Goal: Obtain resource: Download file/media

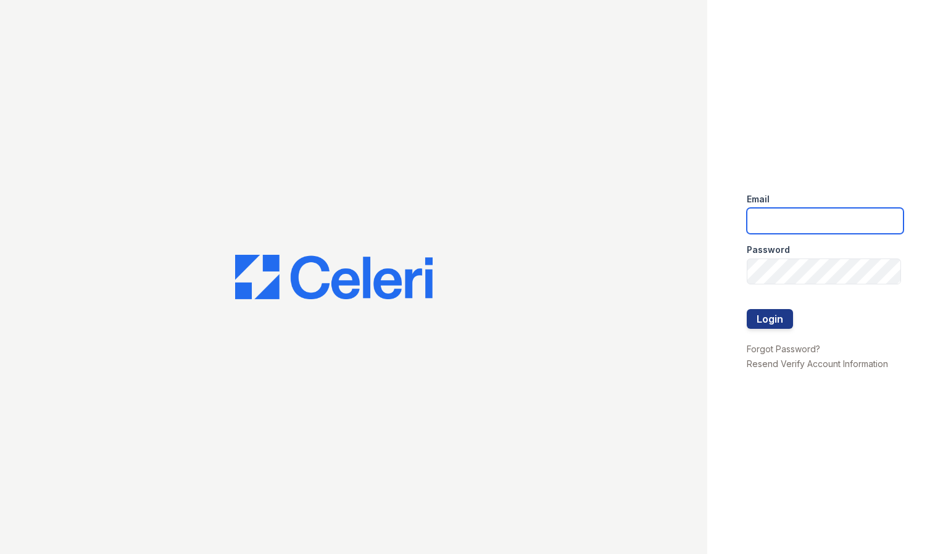
click at [765, 231] on input "email" at bounding box center [825, 221] width 157 height 26
type input "[PERSON_NAME][EMAIL_ADDRESS][PERSON_NAME][DOMAIN_NAME]"
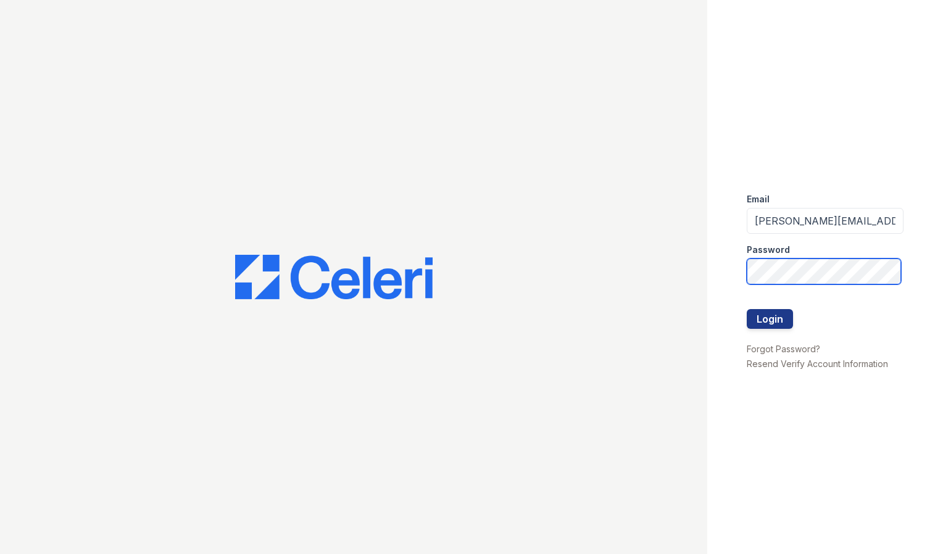
click at [747, 309] on button "Login" at bounding box center [770, 319] width 46 height 20
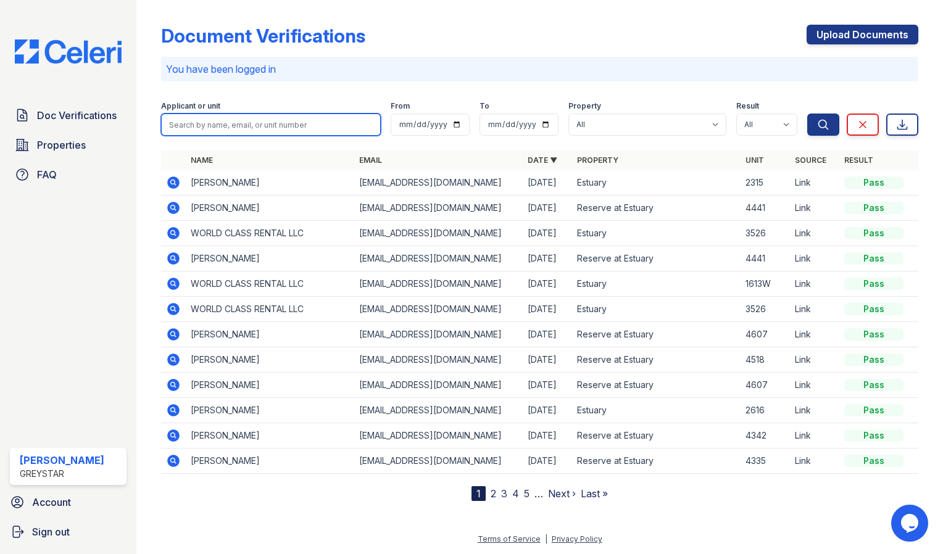
click at [266, 124] on input "search" at bounding box center [271, 125] width 220 height 22
type input "4335"
click at [807, 114] on button "Search" at bounding box center [823, 125] width 32 height 22
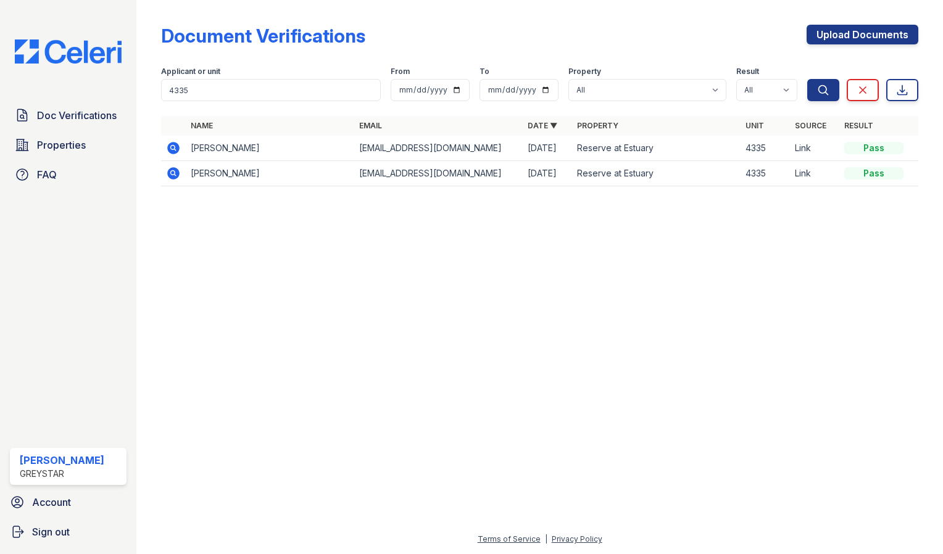
click at [177, 173] on icon at bounding box center [173, 173] width 12 height 12
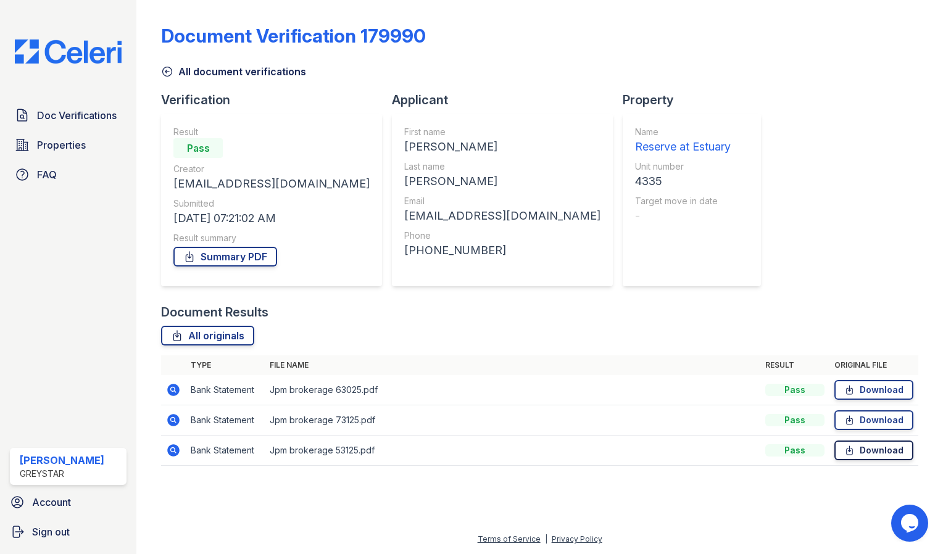
click at [881, 448] on link "Download" at bounding box center [874, 451] width 79 height 20
click at [854, 417] on icon at bounding box center [849, 420] width 10 height 12
click at [847, 386] on icon at bounding box center [849, 390] width 10 height 12
click at [164, 70] on icon at bounding box center [167, 71] width 12 height 12
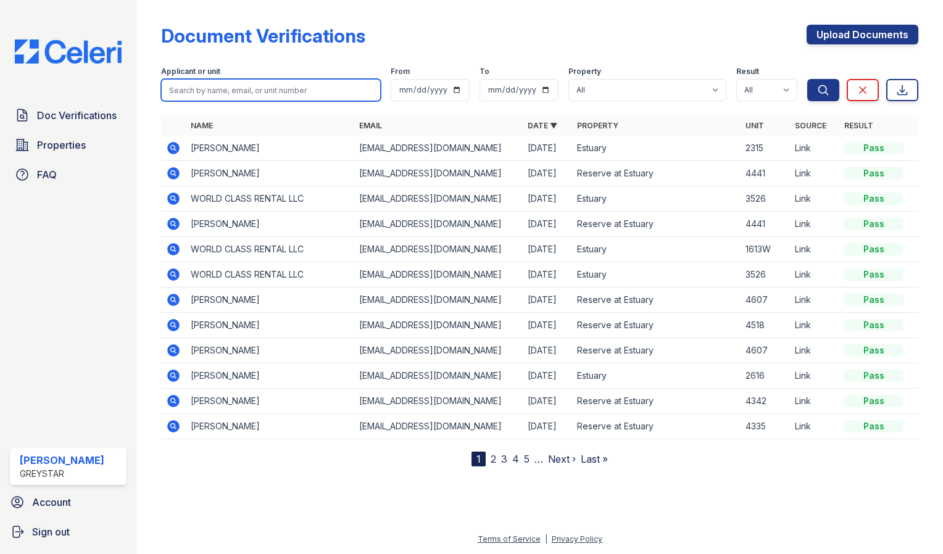
click at [191, 94] on input "search" at bounding box center [271, 90] width 220 height 22
type input "4335"
click at [807, 79] on button "Search" at bounding box center [823, 90] width 32 height 22
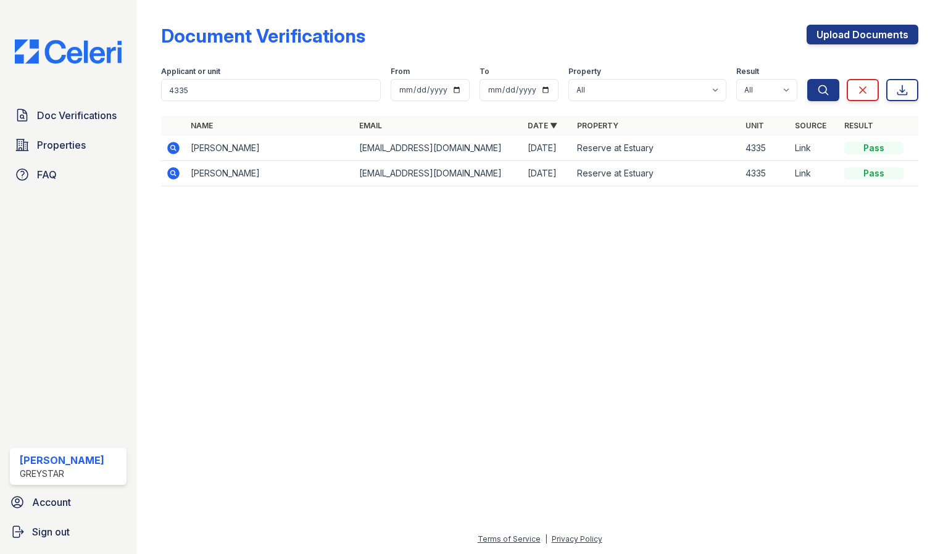
click at [174, 143] on icon at bounding box center [173, 148] width 12 height 12
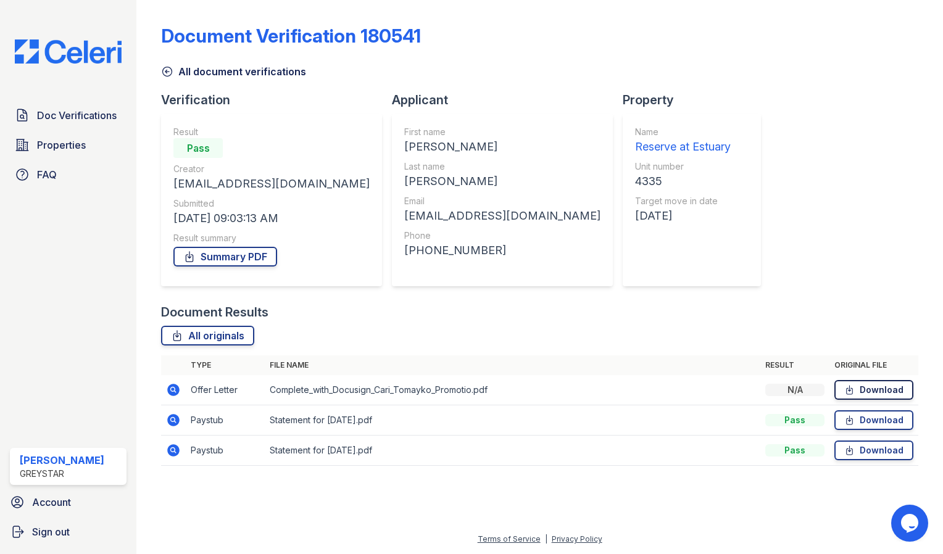
click at [913, 397] on link "Download" at bounding box center [874, 390] width 79 height 20
click at [899, 391] on link "Download" at bounding box center [874, 390] width 79 height 20
click at [163, 75] on icon at bounding box center [167, 71] width 12 height 12
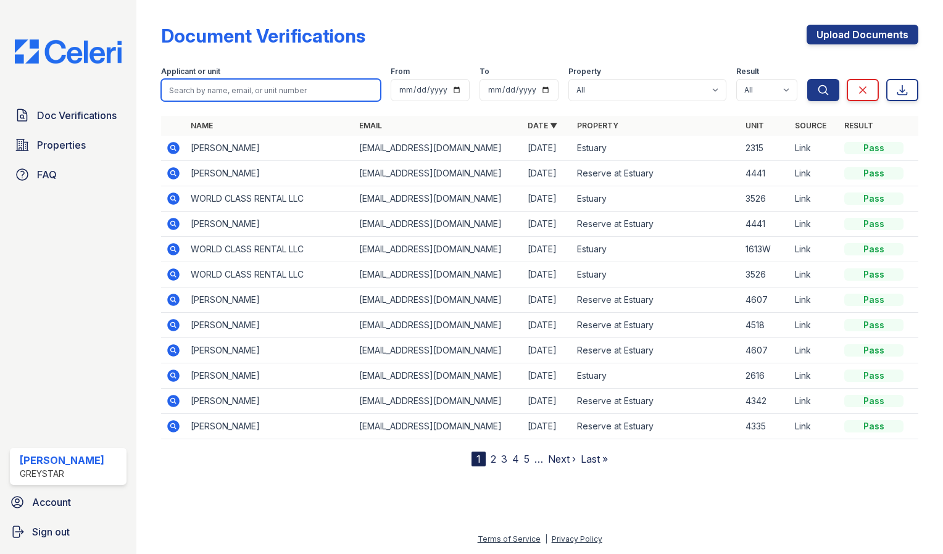
click at [244, 91] on input "search" at bounding box center [271, 90] width 220 height 22
type input "4441"
click at [807, 79] on button "Search" at bounding box center [823, 90] width 32 height 22
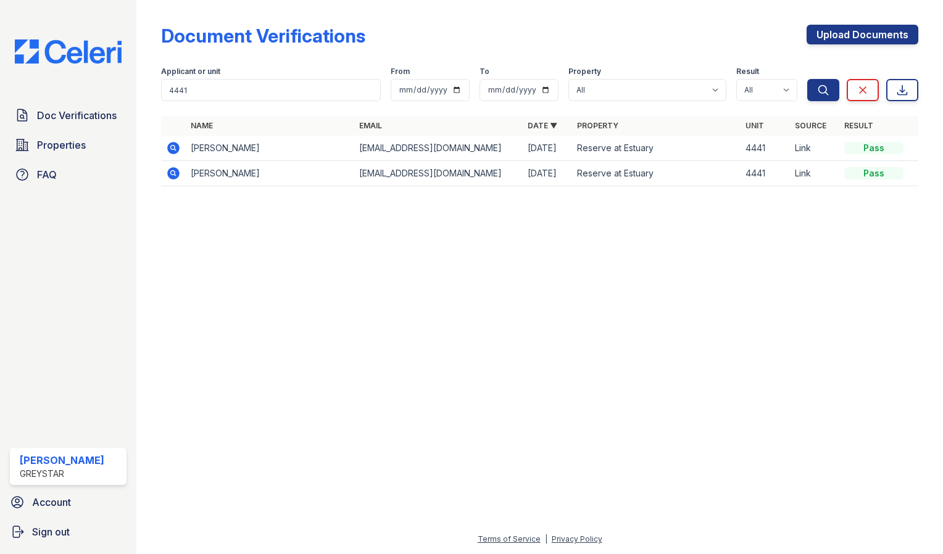
click at [175, 148] on icon at bounding box center [173, 148] width 15 height 15
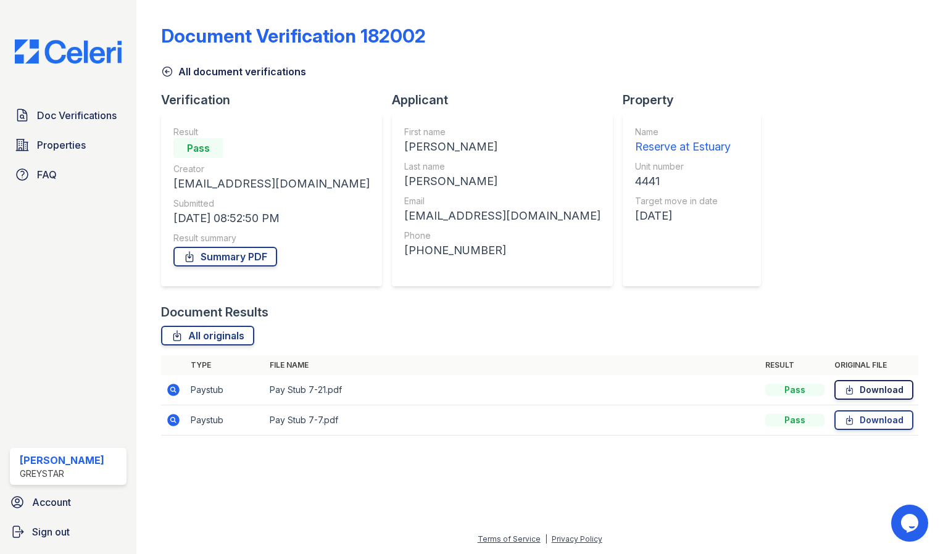
click at [865, 398] on link "Download" at bounding box center [874, 390] width 79 height 20
click at [877, 416] on link "Download" at bounding box center [874, 420] width 79 height 20
